Goal: Find specific page/section: Find specific page/section

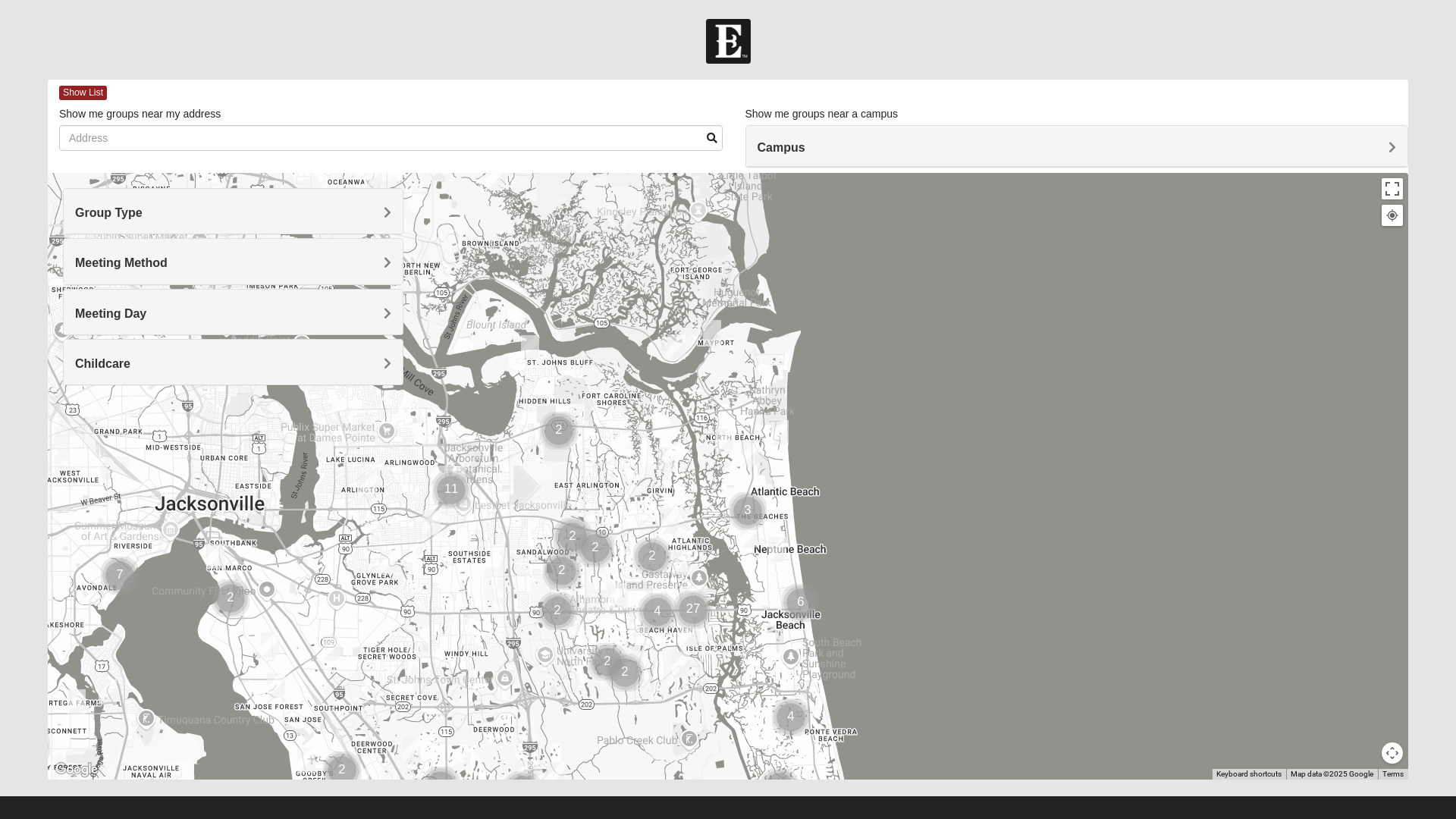
click at [378, 227] on div "Group Type" at bounding box center [233, 211] width 339 height 45
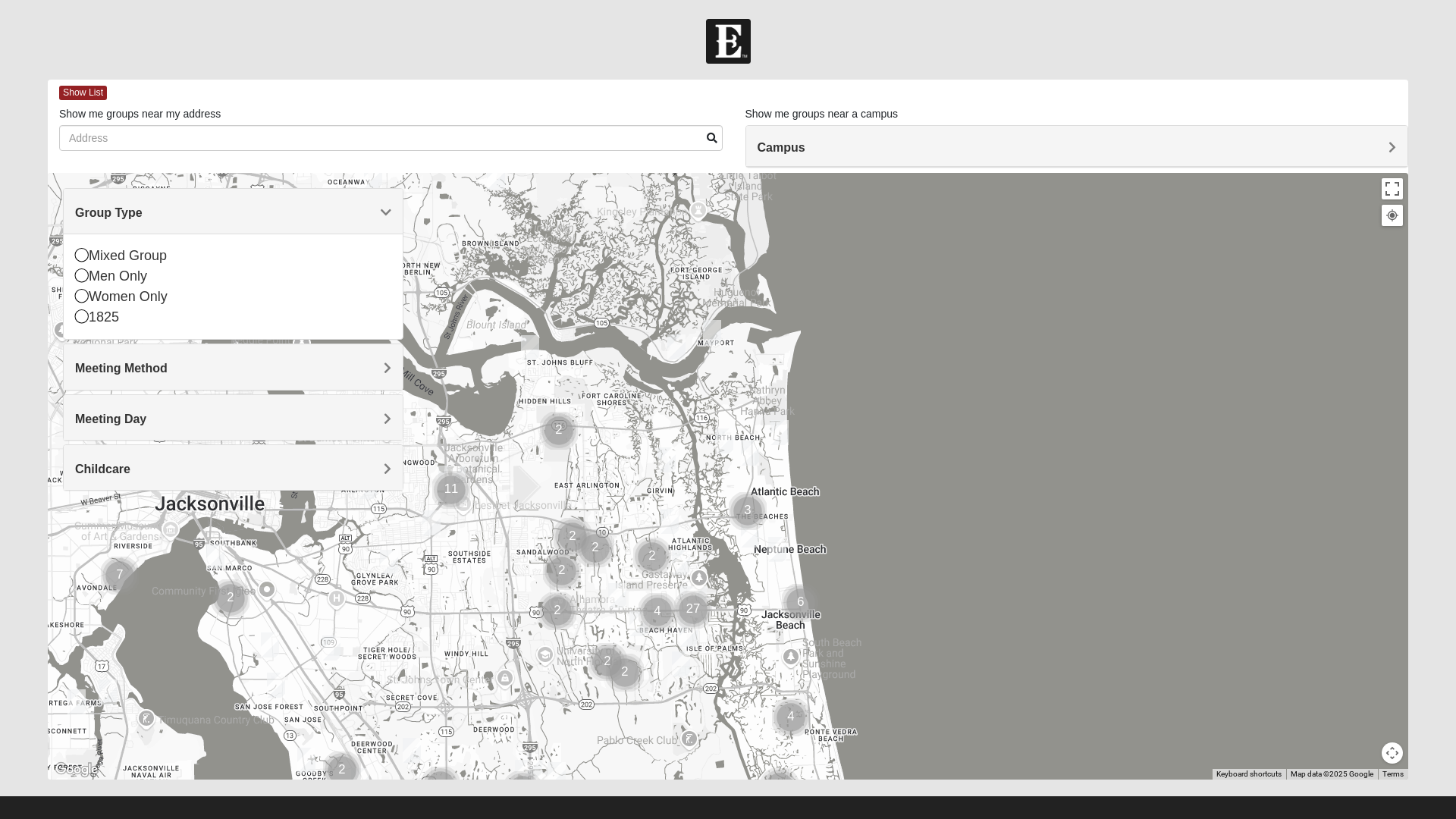
click at [101, 321] on div "1825" at bounding box center [233, 317] width 316 height 21
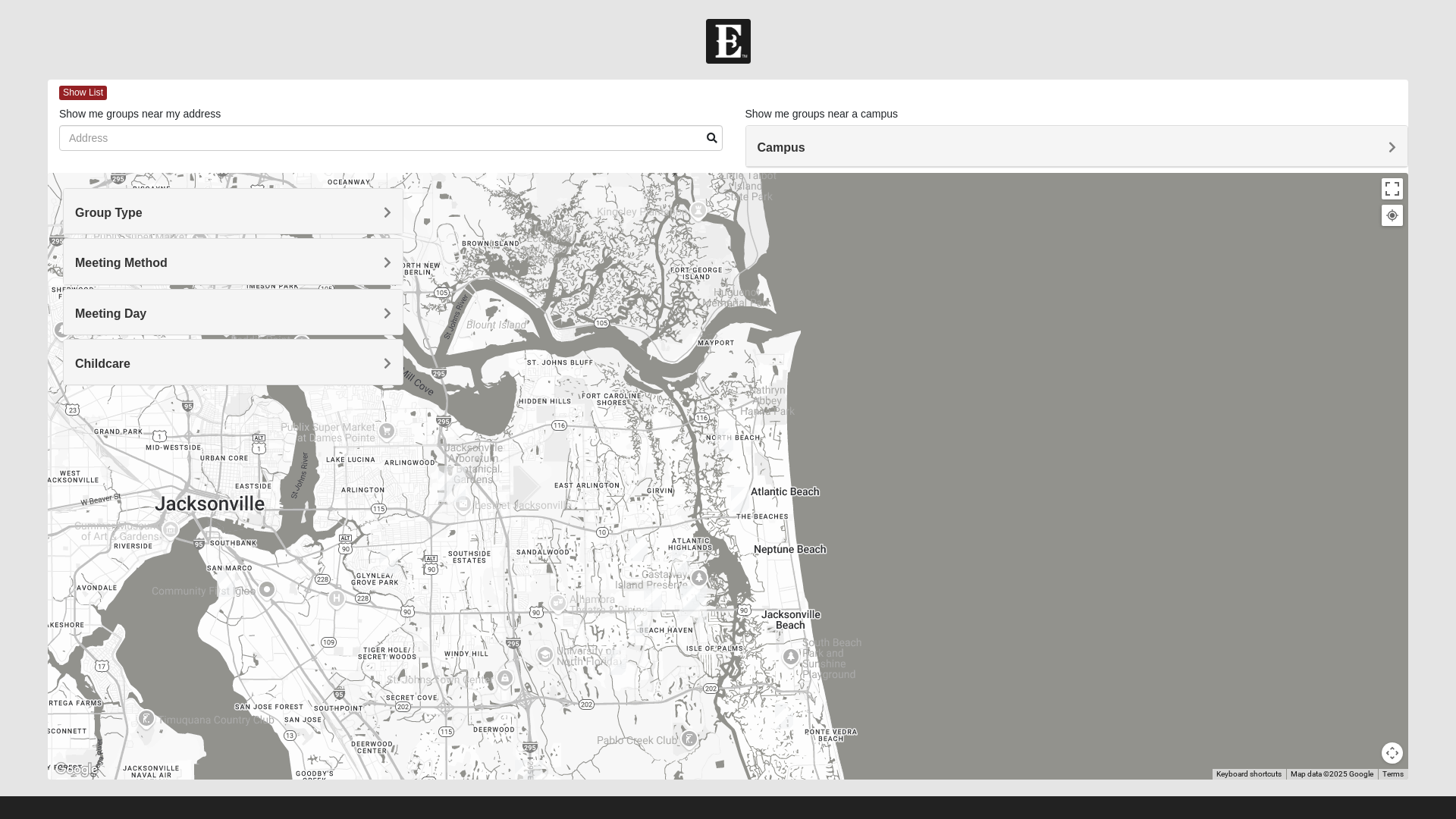
click at [88, 91] on span "Show List" at bounding box center [82, 92] width 47 height 14
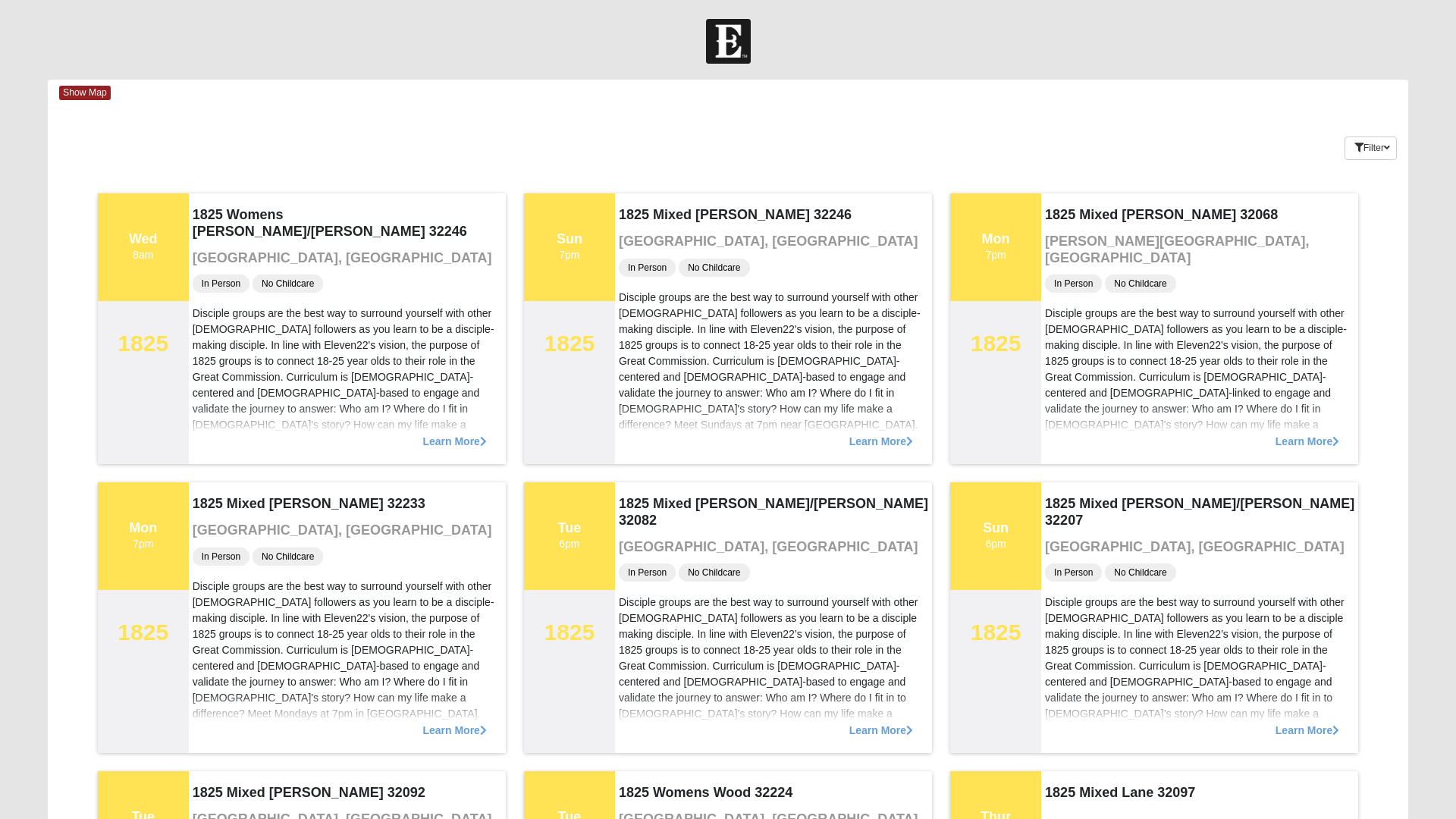
click at [94, 97] on span "Show Map" at bounding box center [85, 92] width 52 height 14
